Goal: Ask a question

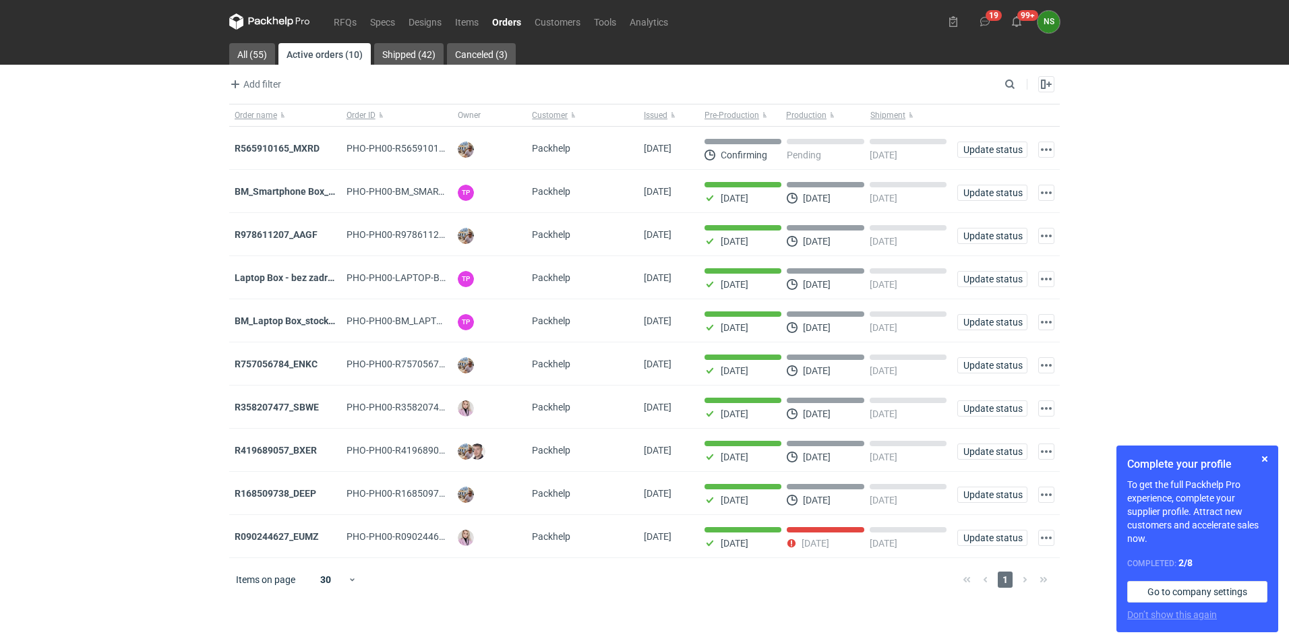
click at [292, 17] on icon at bounding box center [269, 21] width 81 height 16
click at [357, 22] on link "RFQs" at bounding box center [345, 21] width 36 height 16
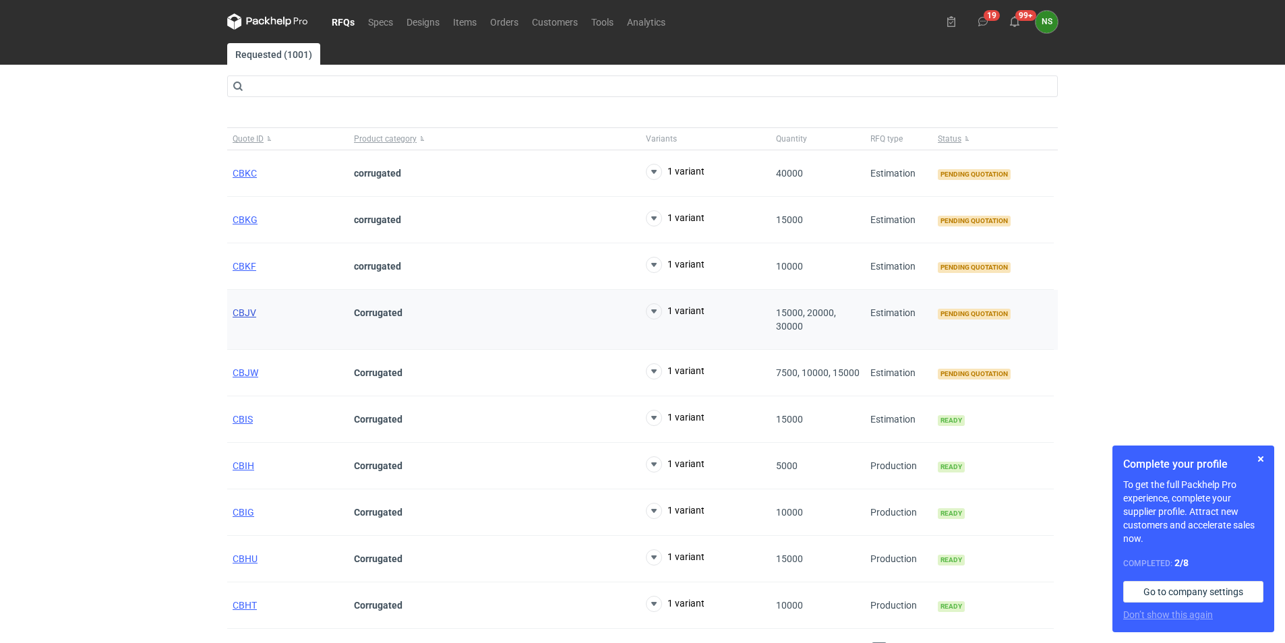
click at [246, 313] on span "CBJV" at bounding box center [245, 312] width 24 height 11
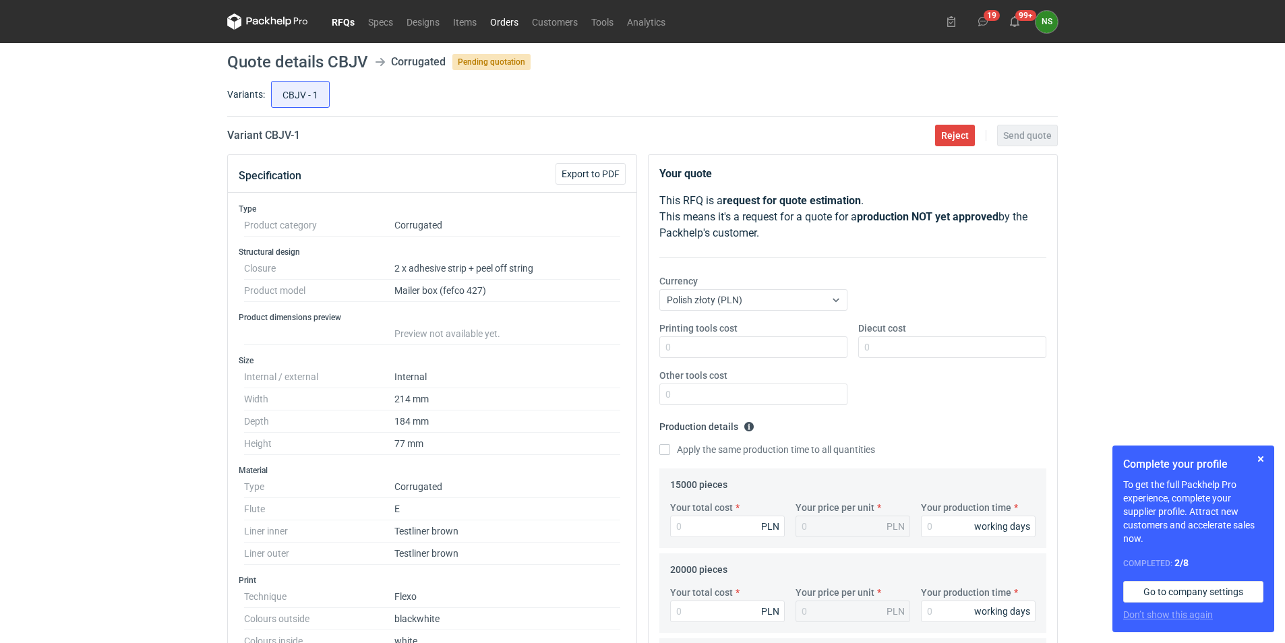
click at [508, 22] on link "Orders" at bounding box center [504, 21] width 42 height 16
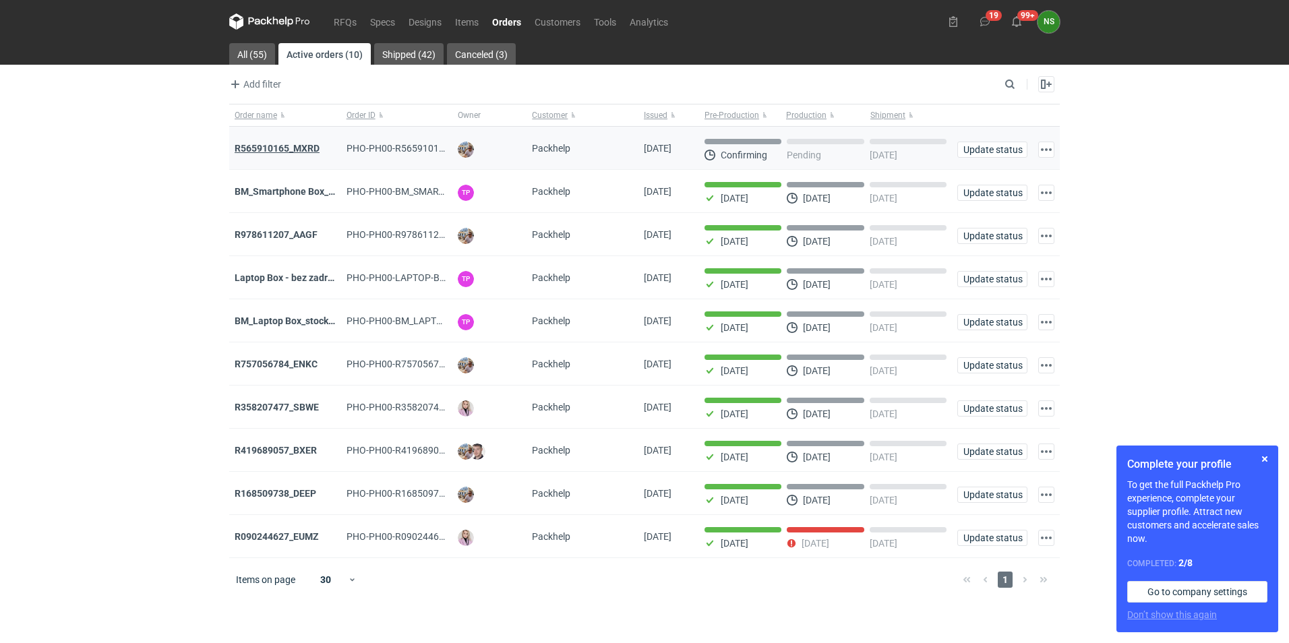
click at [282, 144] on strong "R565910165_MXRD" at bounding box center [277, 148] width 85 height 11
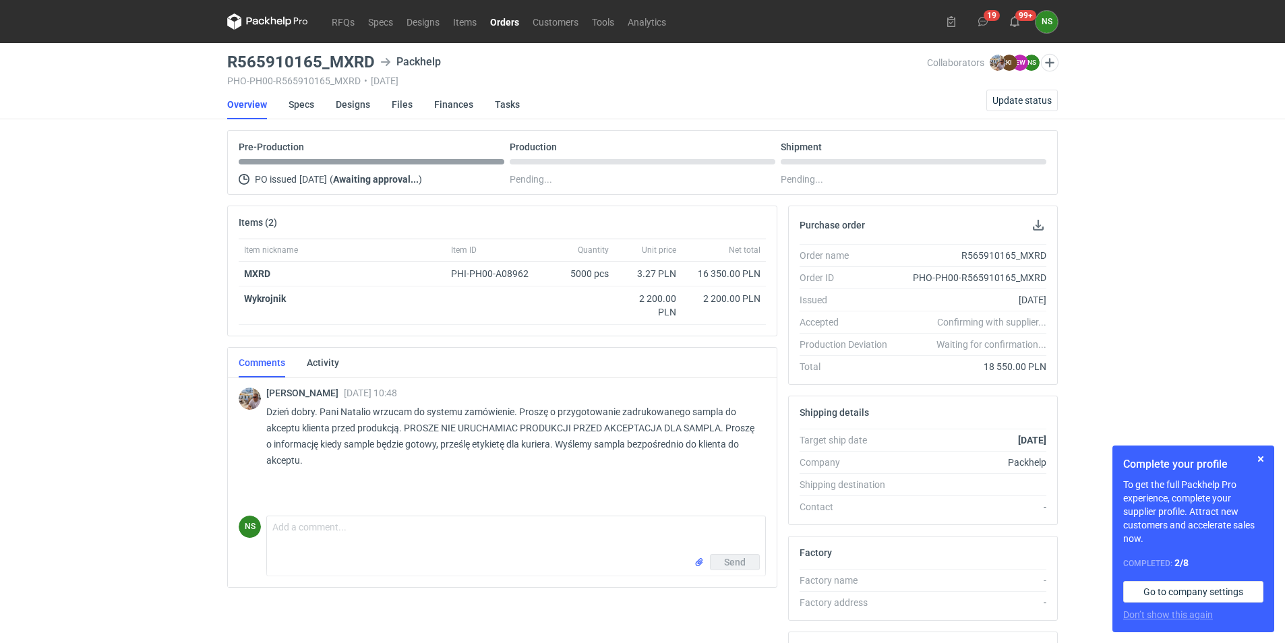
click at [292, 24] on icon at bounding box center [267, 21] width 81 height 16
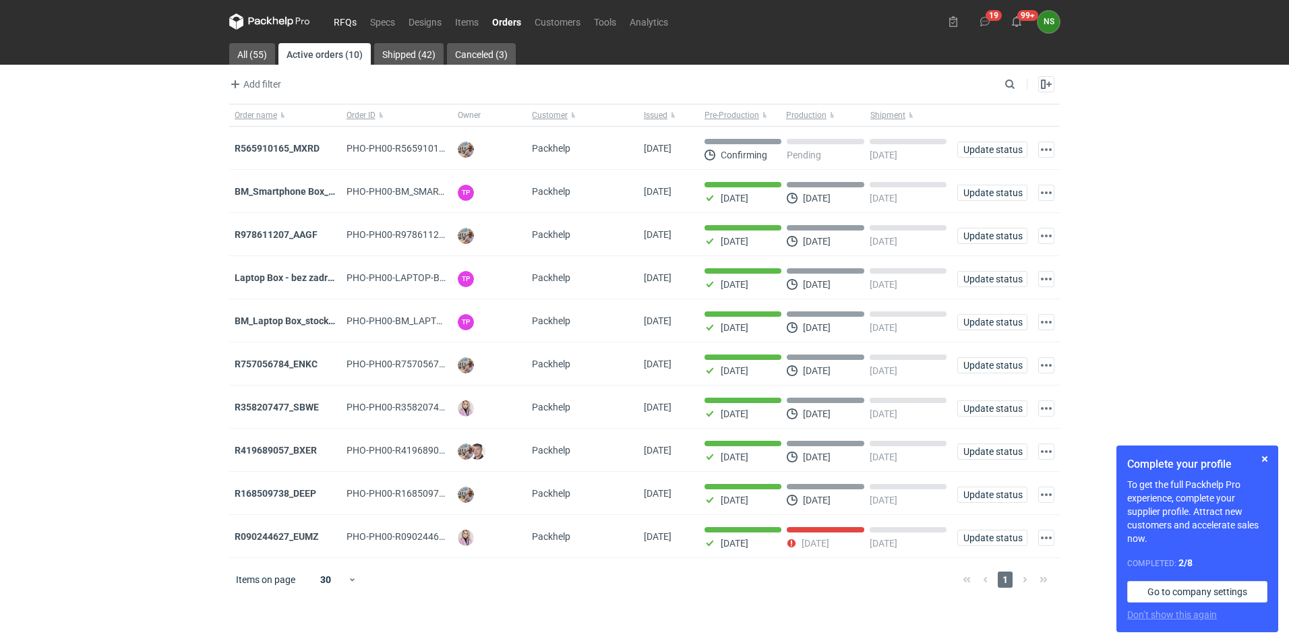
click at [348, 18] on link "RFQs" at bounding box center [345, 21] width 36 height 16
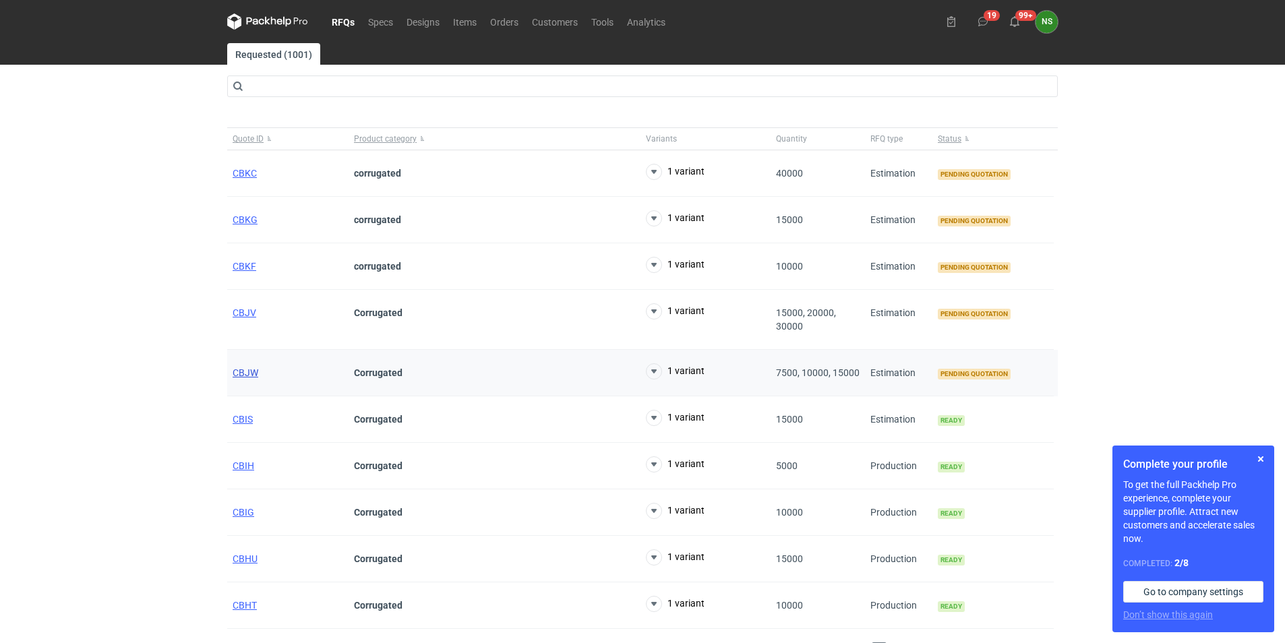
click at [250, 371] on span "CBJW" at bounding box center [246, 372] width 26 height 11
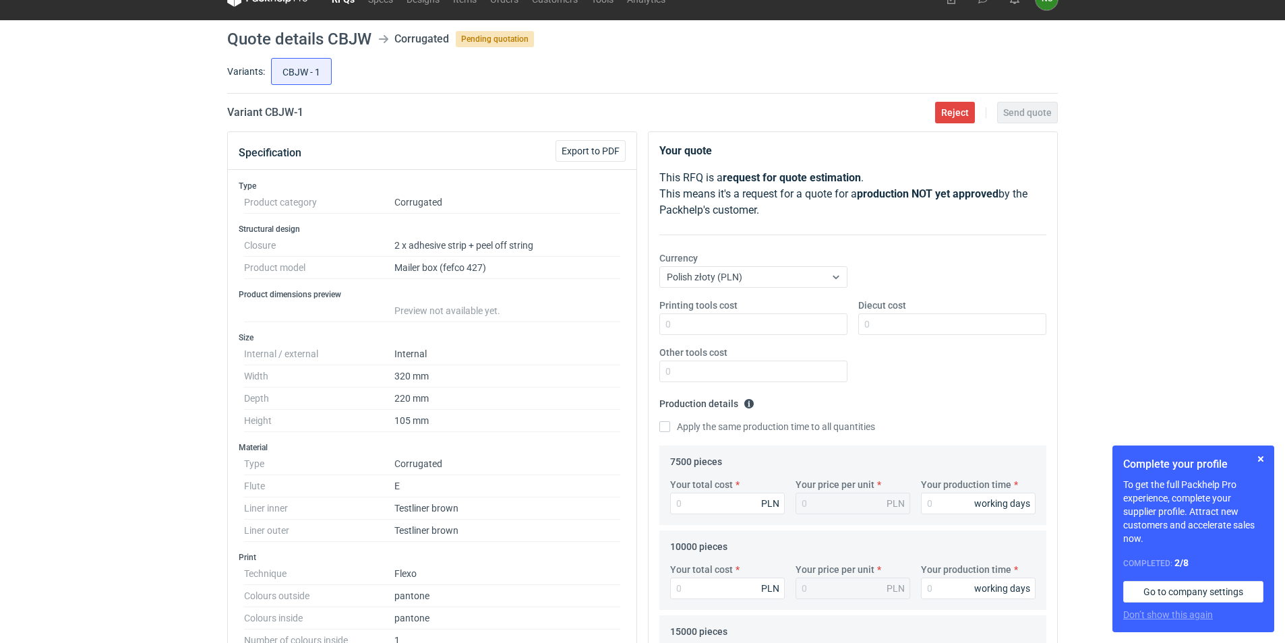
scroll to position [16, 0]
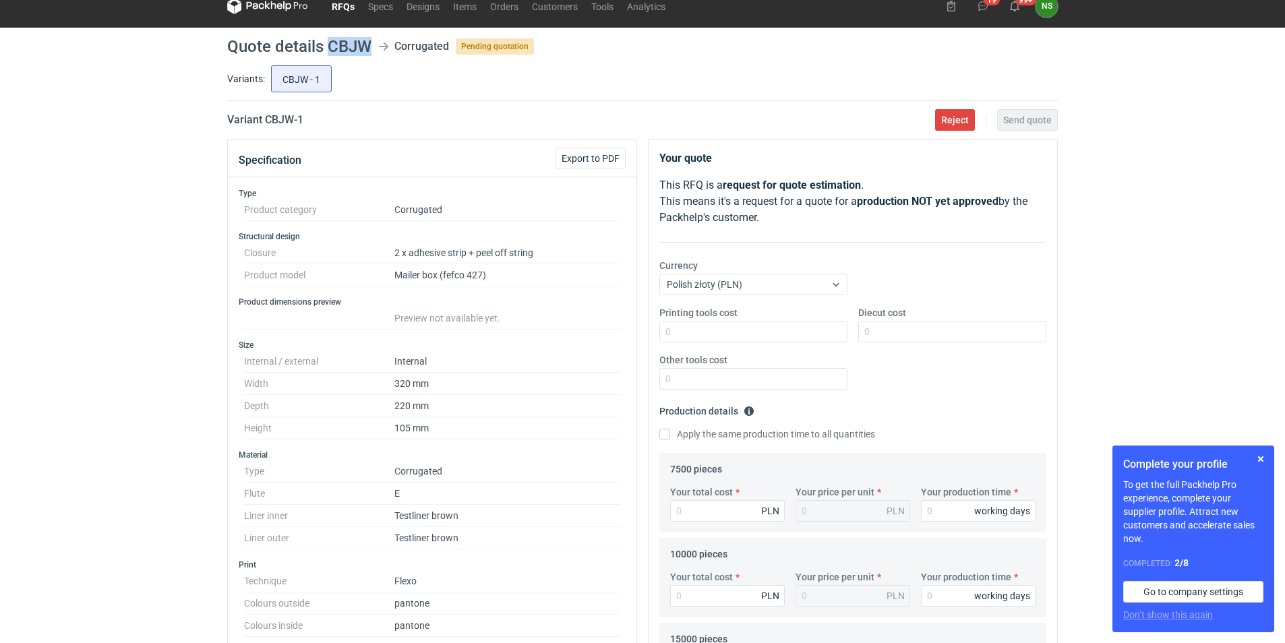
drag, startPoint x: 373, startPoint y: 40, endPoint x: 328, endPoint y: 37, distance: 45.2
click at [328, 38] on header "Quote details CBJW Corrugated Pending quotation" at bounding box center [642, 46] width 830 height 16
copy h1 "CBJW"
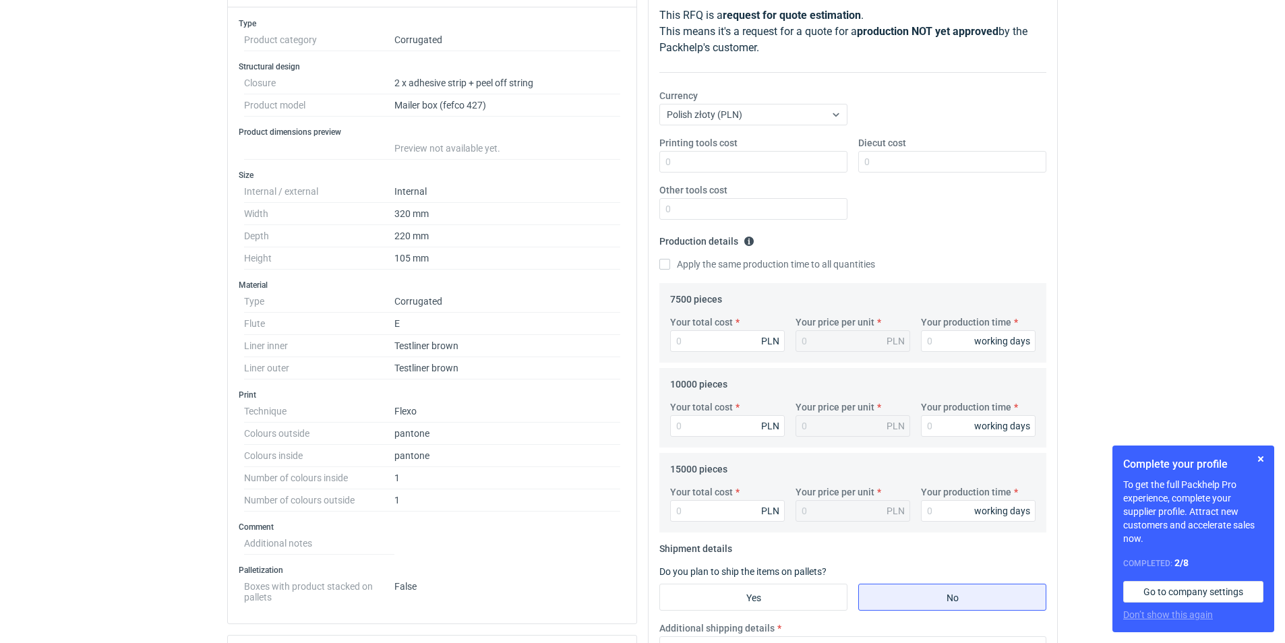
scroll to position [202, 0]
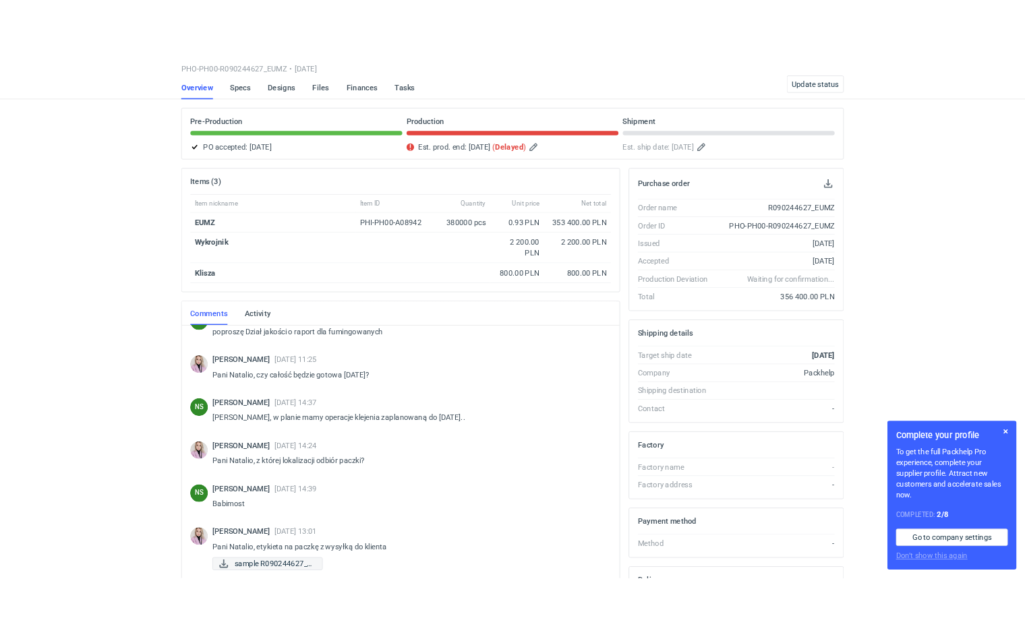
scroll to position [1031, 0]
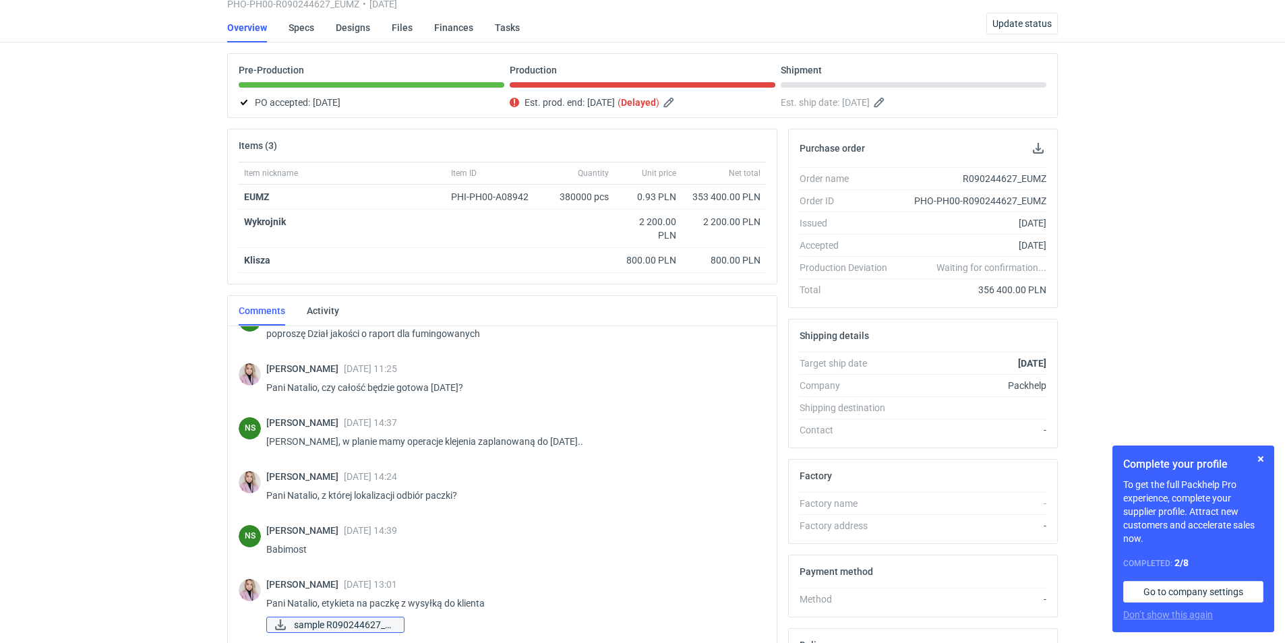
click at [386, 623] on span "sample R090244627_E..." at bounding box center [343, 624] width 99 height 15
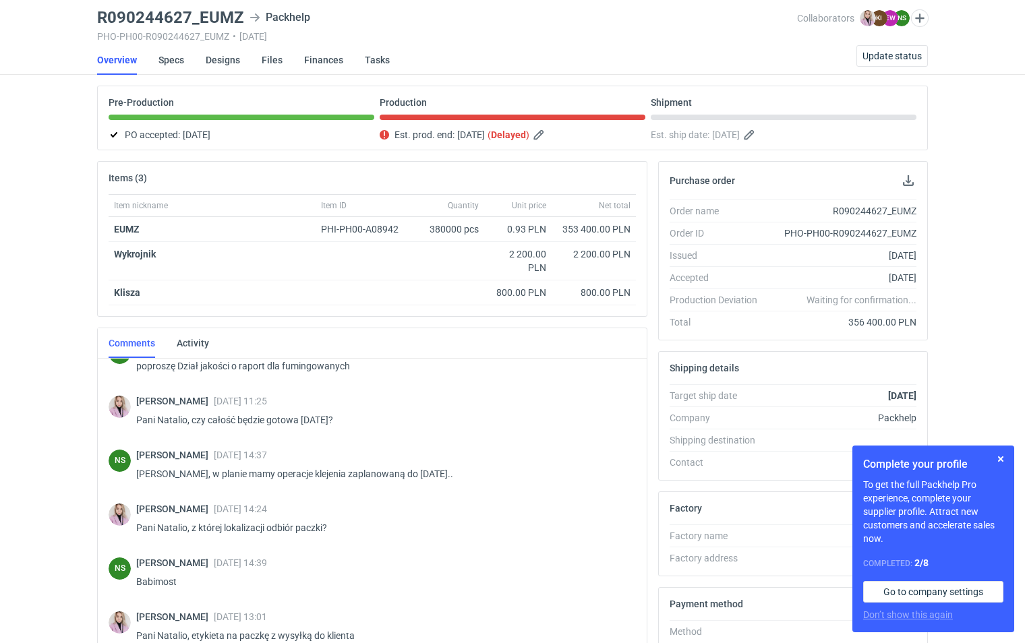
scroll to position [144, 0]
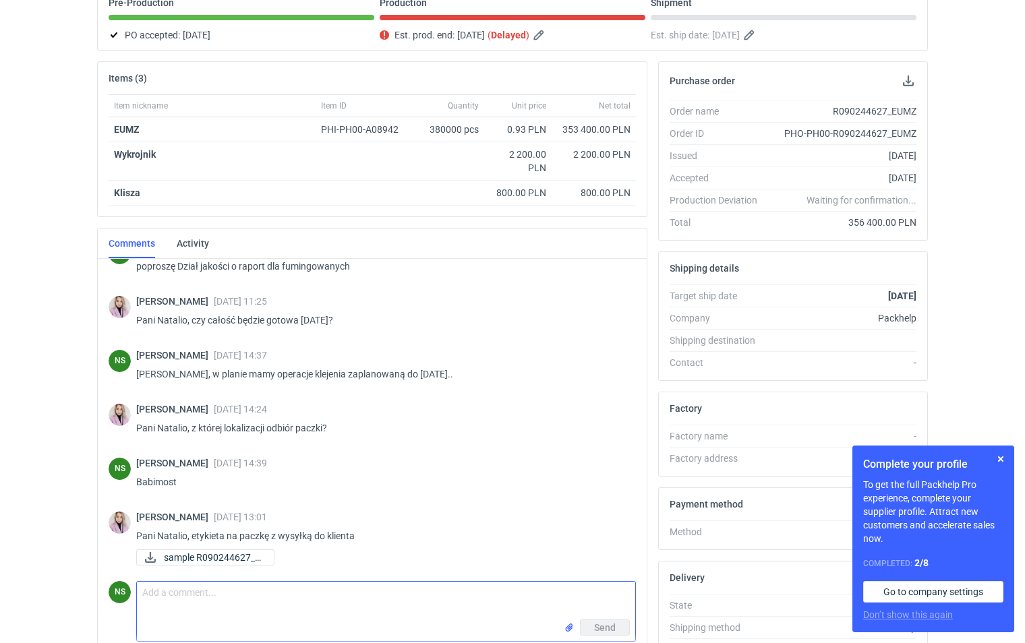
click at [295, 605] on textarea "Comment message" at bounding box center [386, 601] width 498 height 38
type textarea "dziękuję :) a kiedy pojawi się kurier?"
click at [609, 628] on span "Send" at bounding box center [605, 627] width 22 height 9
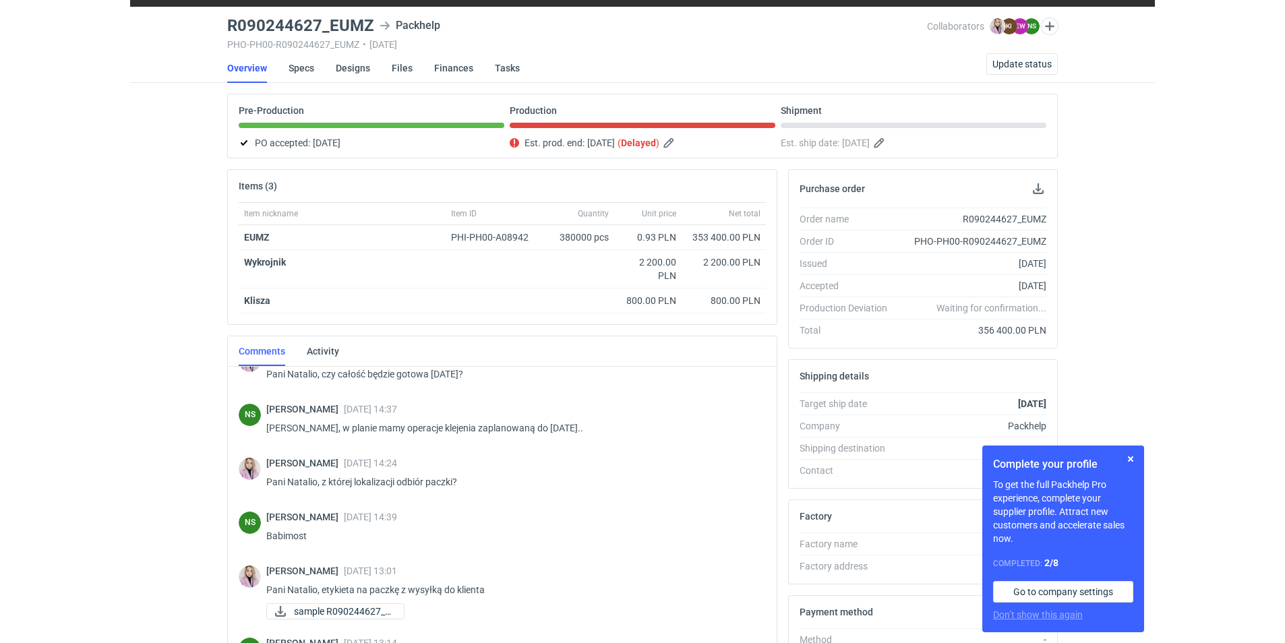
scroll to position [9, 0]
